Goal: Register for event/course

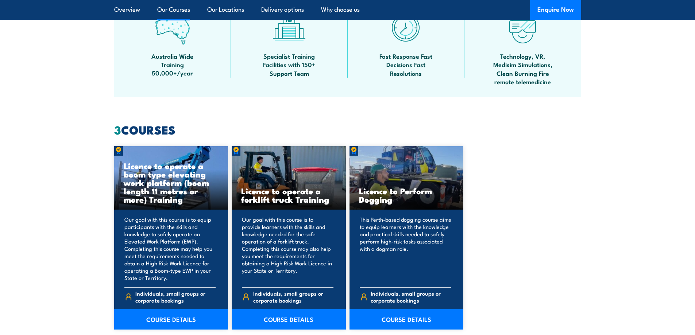
scroll to position [547, 0]
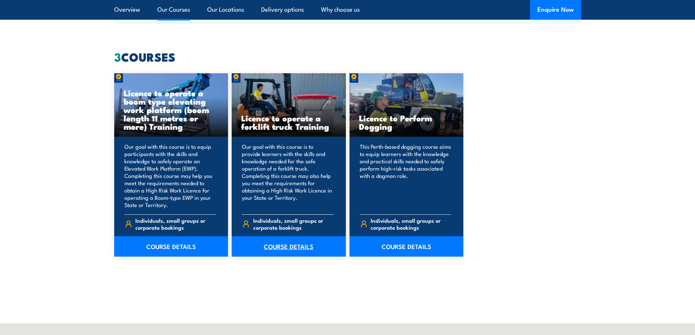
click at [294, 248] on link "COURSE DETAILS" at bounding box center [289, 246] width 114 height 20
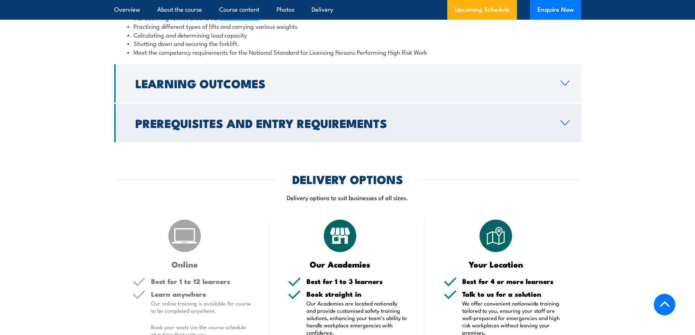
scroll to position [875, 0]
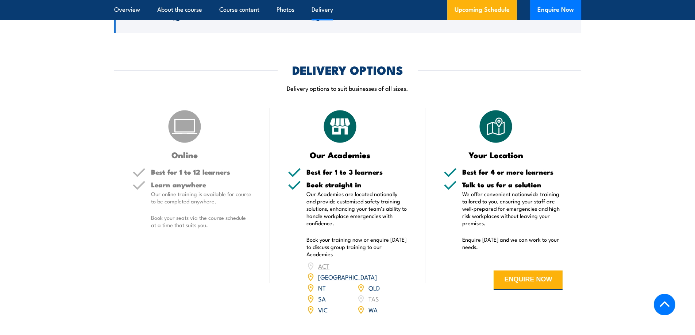
click at [321, 294] on link "SA" at bounding box center [322, 298] width 8 height 9
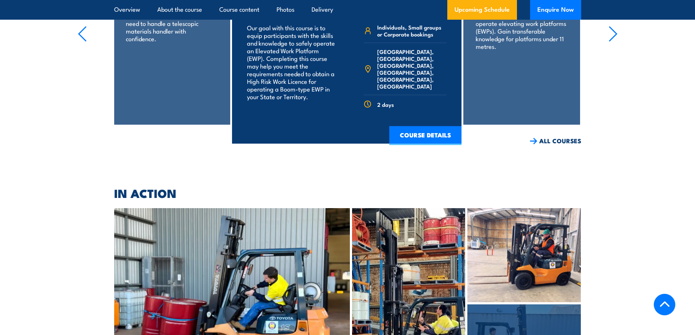
scroll to position [1294, 0]
